Goal: Feedback & Contribution: Leave review/rating

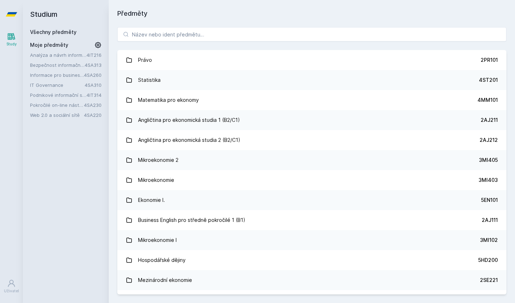
click at [69, 95] on link "Podnikové informační systémy" at bounding box center [58, 95] width 56 height 7
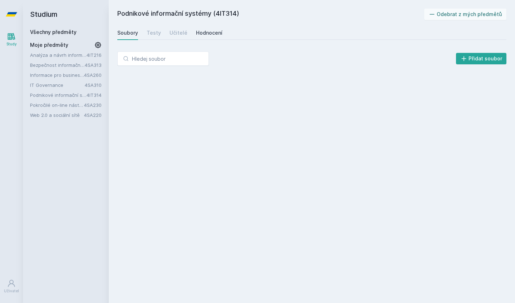
click at [196, 35] on div "Hodnocení" at bounding box center [209, 32] width 26 height 7
click at [181, 34] on div "Učitelé" at bounding box center [178, 32] width 18 height 7
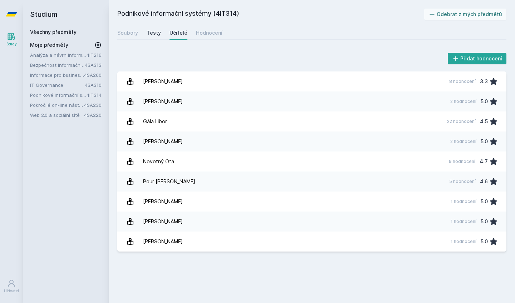
click at [154, 36] on link "Testy" at bounding box center [154, 33] width 14 height 14
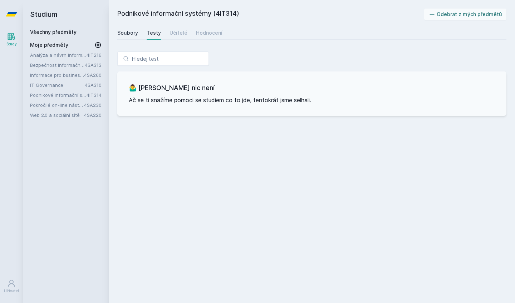
click at [128, 35] on div "Soubory" at bounding box center [127, 32] width 21 height 7
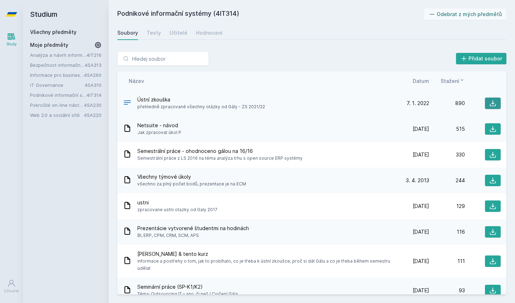
click at [490, 102] on icon at bounding box center [492, 103] width 7 height 7
click at [197, 30] on div "Hodnocení" at bounding box center [209, 32] width 26 height 7
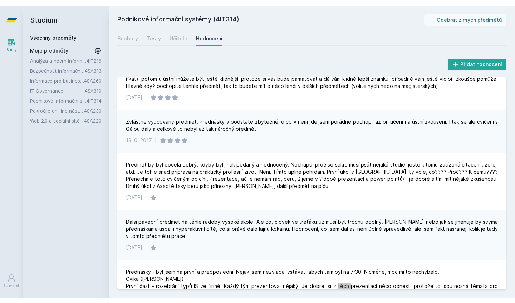
scroll to position [1364, 0]
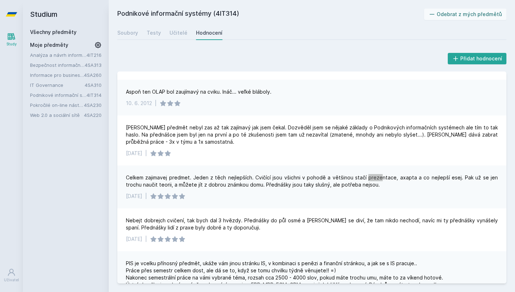
click at [416, 58] on div "Přidat hodnocení" at bounding box center [311, 58] width 389 height 14
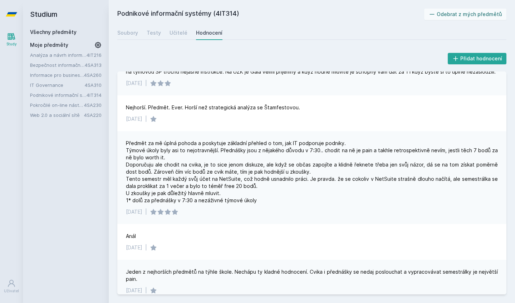
scroll to position [278, 0]
